Goal: Task Accomplishment & Management: Use online tool/utility

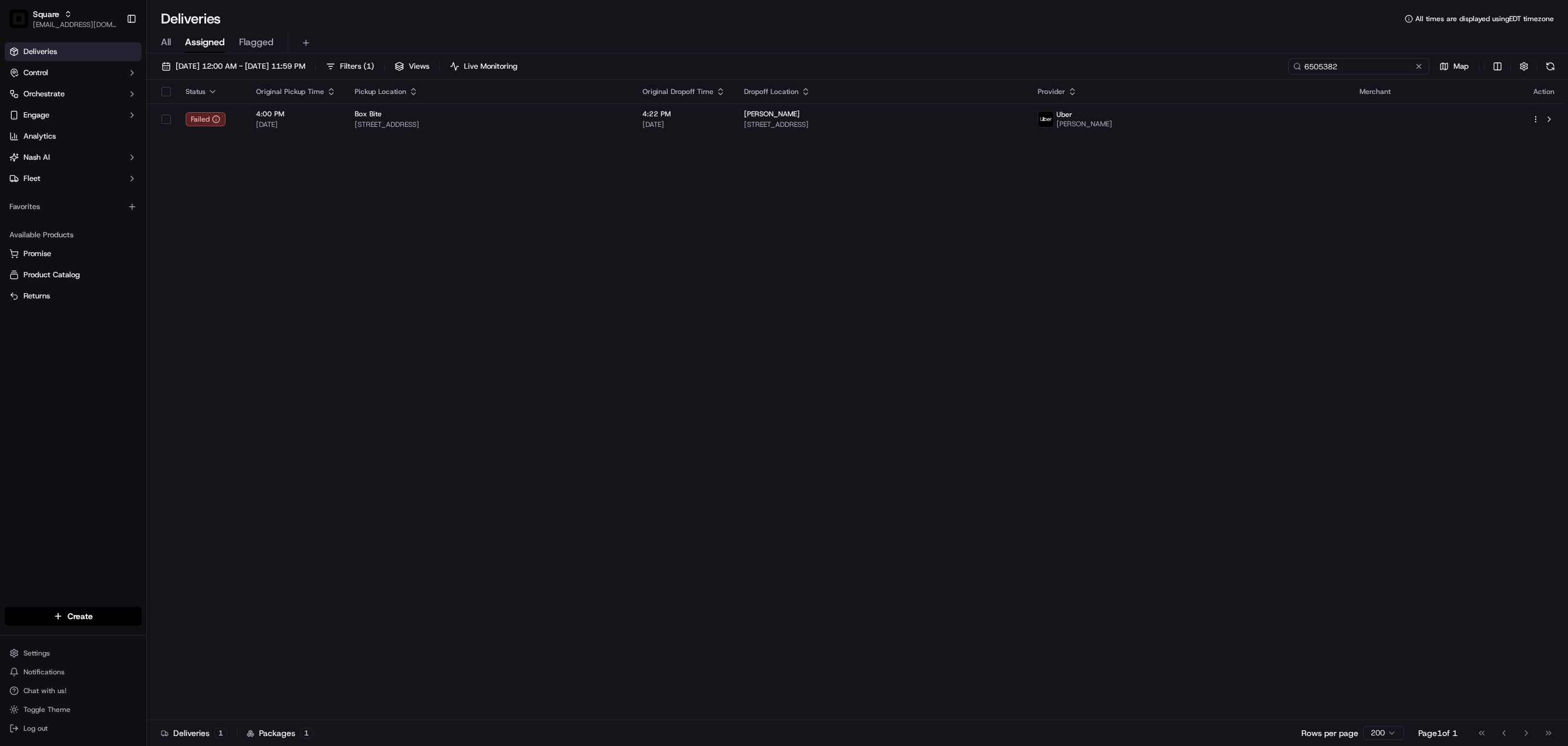
click at [1361, 60] on input "6505382" at bounding box center [1359, 66] width 141 height 16
paste input "0344886"
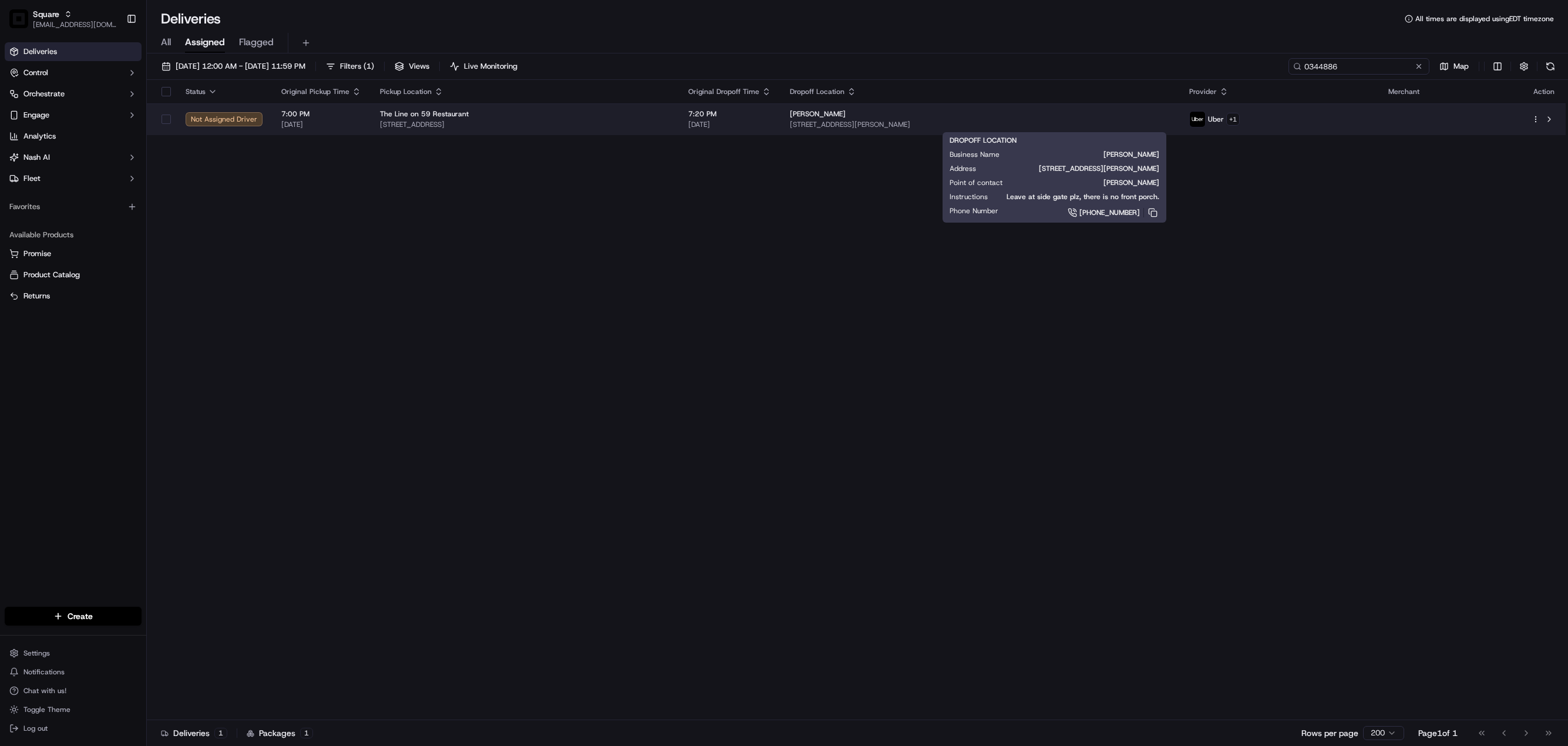
type input "0344886"
click at [1082, 117] on div "[PERSON_NAME]" at bounding box center [980, 114] width 381 height 9
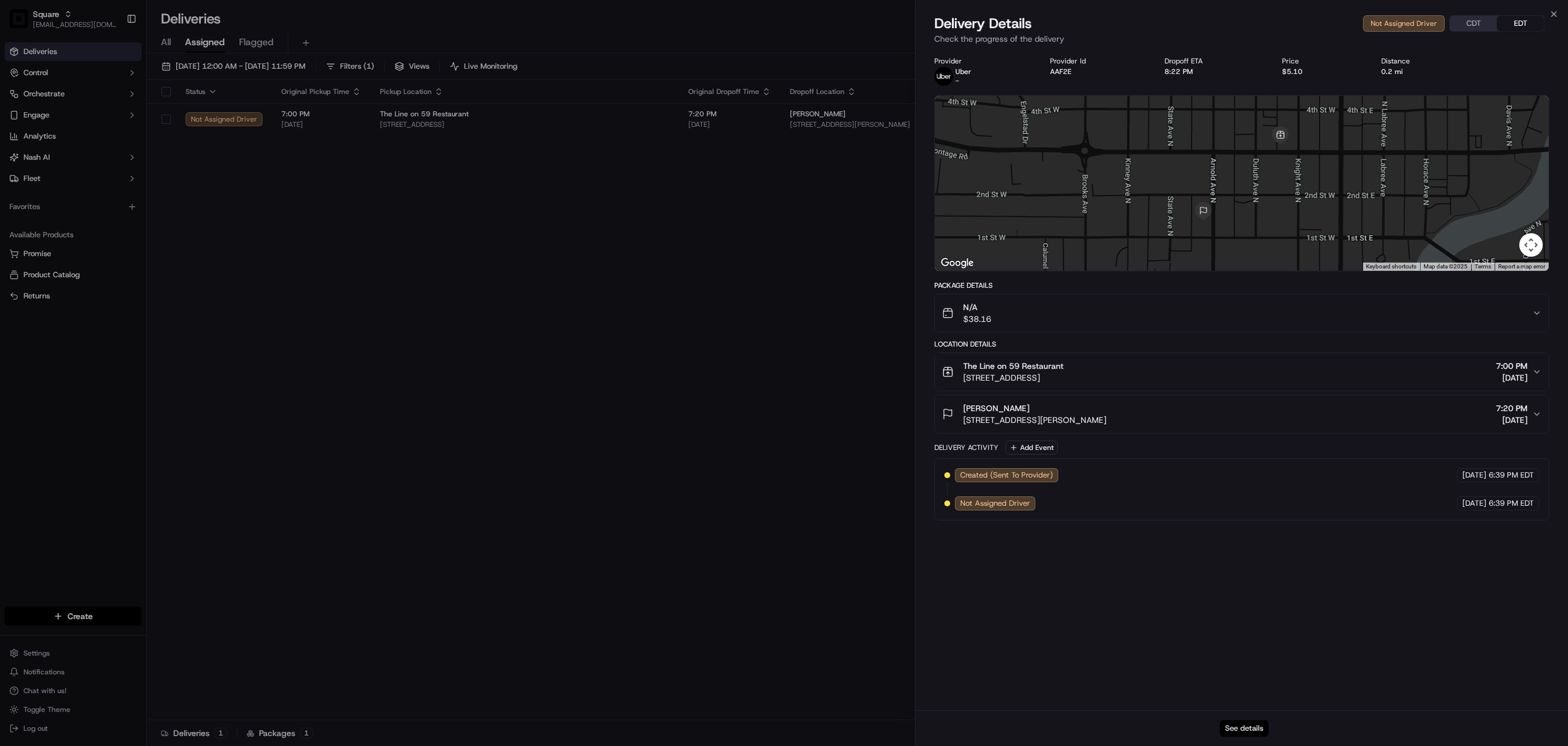
click at [1234, 723] on button "See details" at bounding box center [1244, 728] width 48 height 16
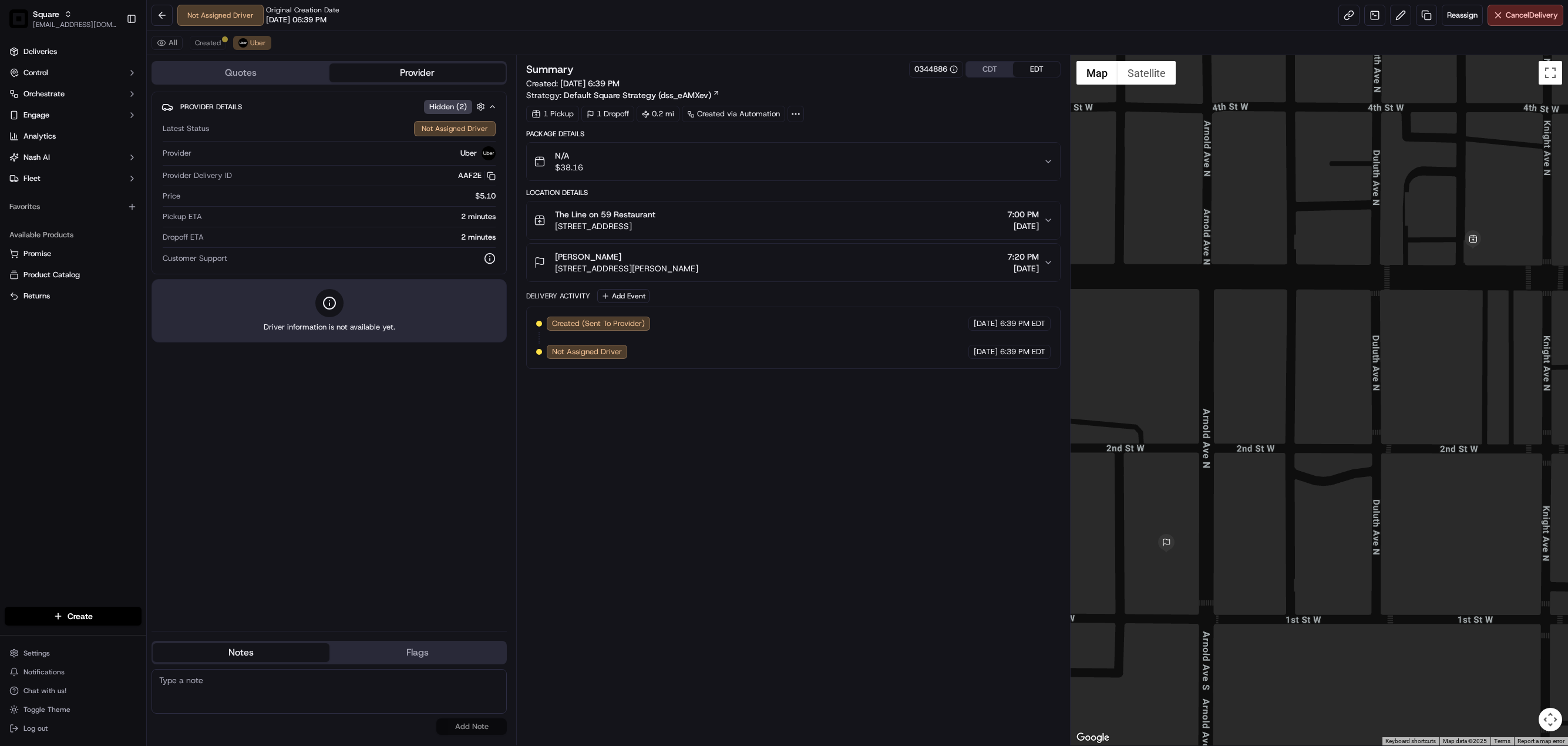
click at [987, 70] on button "CDT" at bounding box center [990, 69] width 47 height 16
click at [685, 414] on div "Summary 0344886 CDT EDT Created: 09/22/2025 5:39 PM Strategy: Default Square St…" at bounding box center [793, 400] width 534 height 678
click at [1503, 16] on button "Cancel Delivery" at bounding box center [1526, 16] width 76 height 21
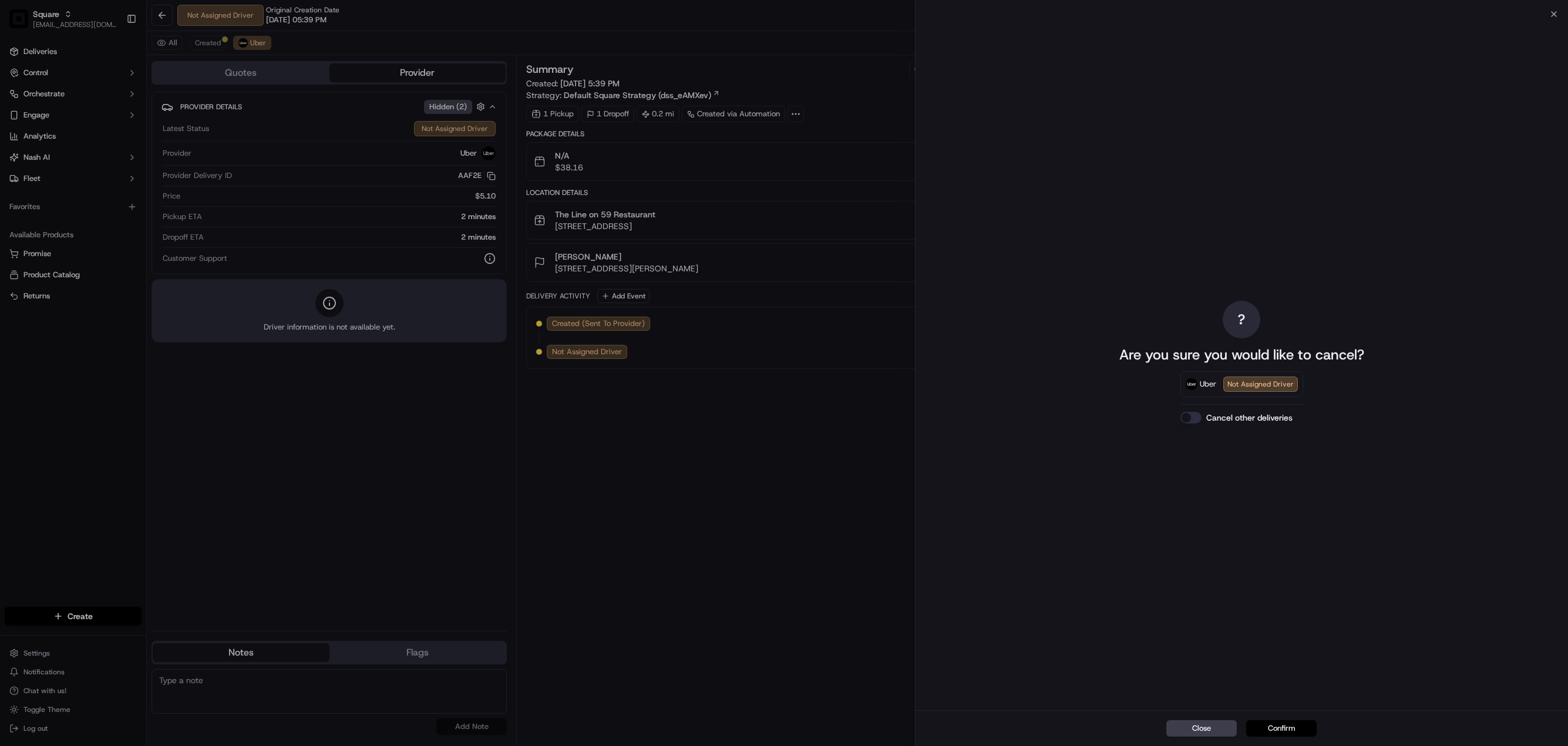
click at [1285, 727] on button "Confirm" at bounding box center [1281, 728] width 70 height 16
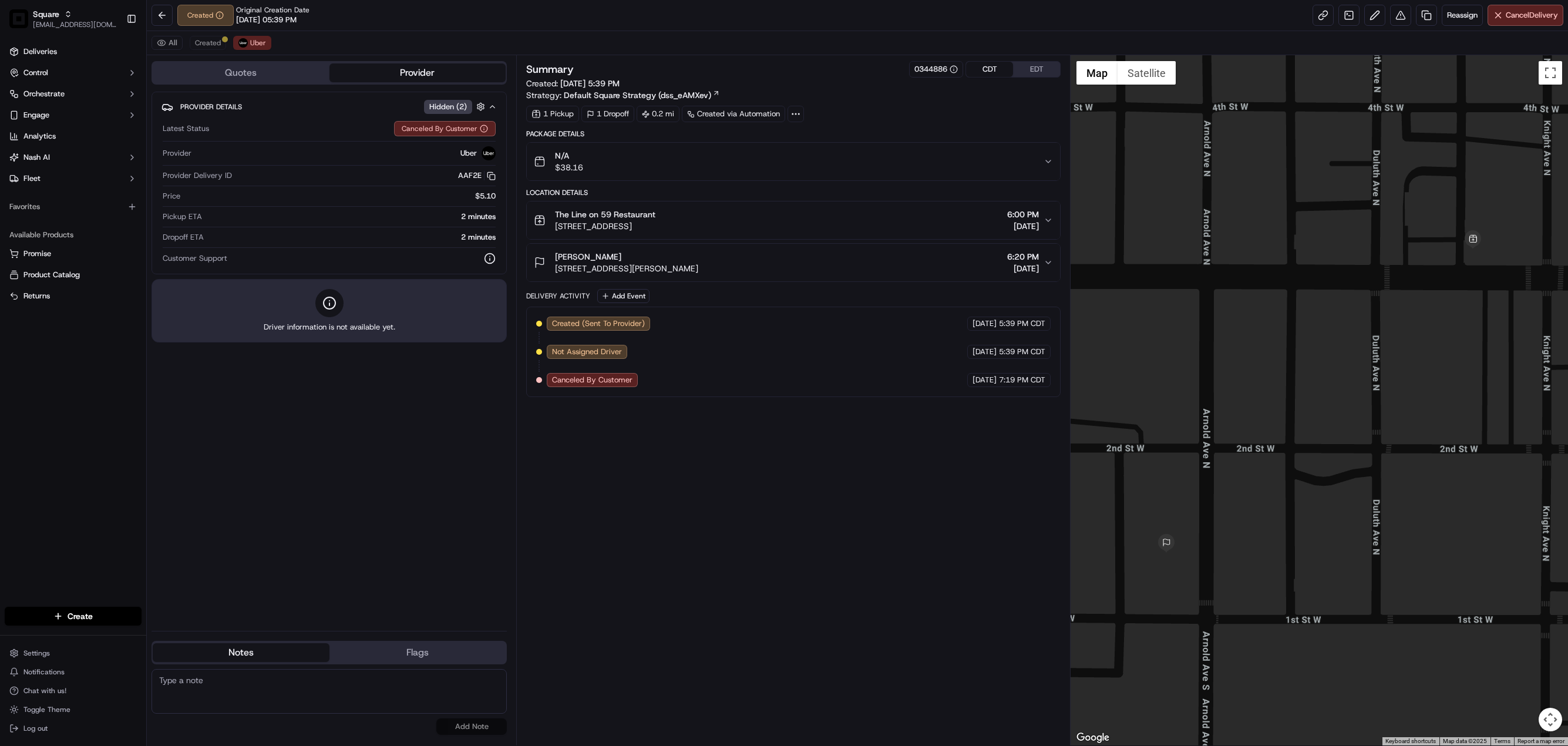
click at [681, 530] on div "Summary 0344886 CDT EDT Created: 09/22/2025 5:39 PM Strategy: Default Square St…" at bounding box center [793, 400] width 534 height 678
click at [261, 679] on textarea at bounding box center [329, 691] width 355 height 45
paste textarea "Caller Information: Merchant Reason for Call:"
click at [255, 691] on textarea "Caller Information: Merchant Reason for Call:" at bounding box center [329, 691] width 355 height 45
click at [214, 706] on textarea "Caller Information: Merchant Reason for Call: Cancel delivery request. Customer…" at bounding box center [329, 691] width 355 height 45
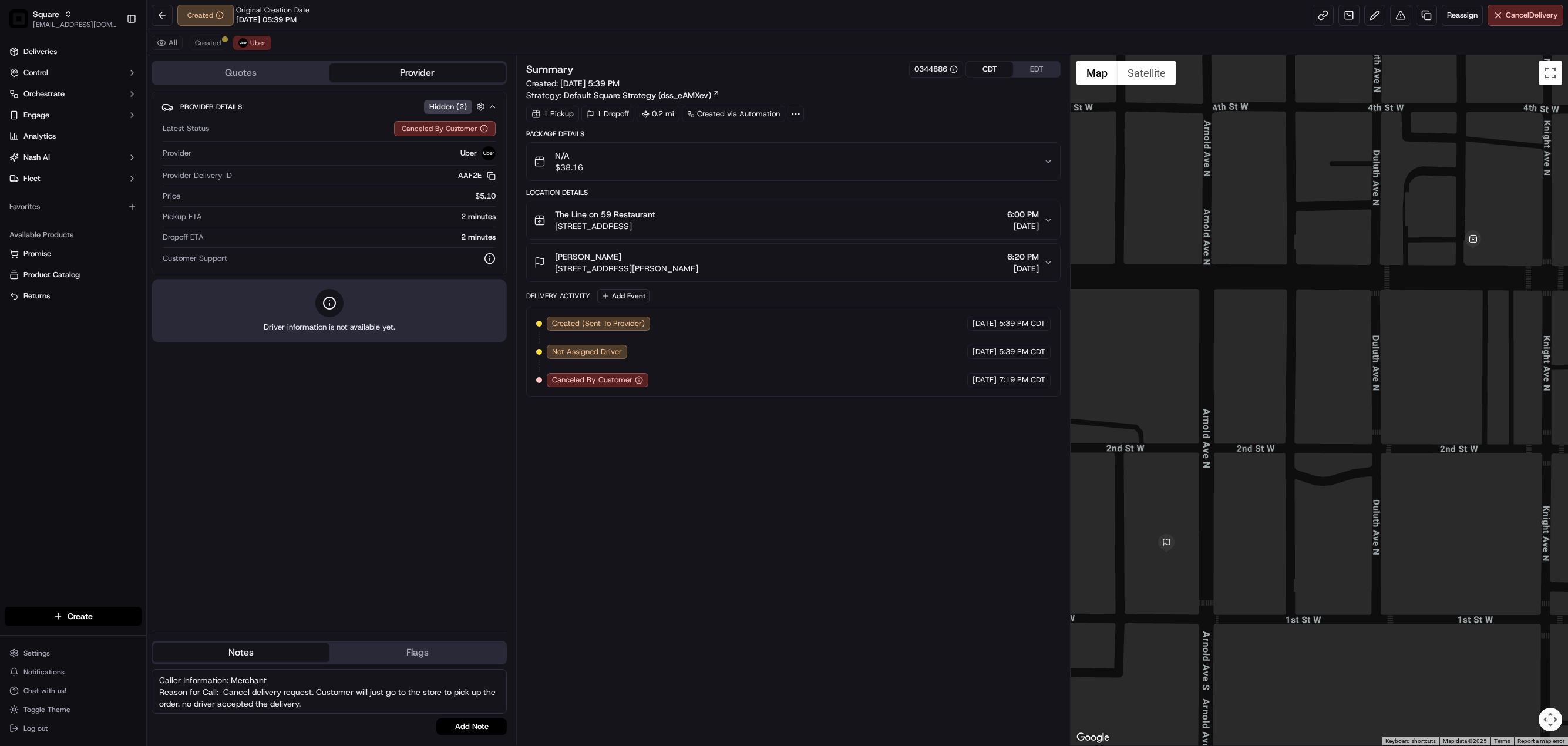
click at [249, 684] on textarea "Caller Information: Merchant Reason for Call: Cancel delivery request. Customer…" at bounding box center [329, 691] width 355 height 45
type textarea "Caller Information: Customer Reason for Call: Cancel delivery request. Customer…"
click at [478, 727] on button "Add Note" at bounding box center [471, 726] width 70 height 16
